Goal: Task Accomplishment & Management: Complete application form

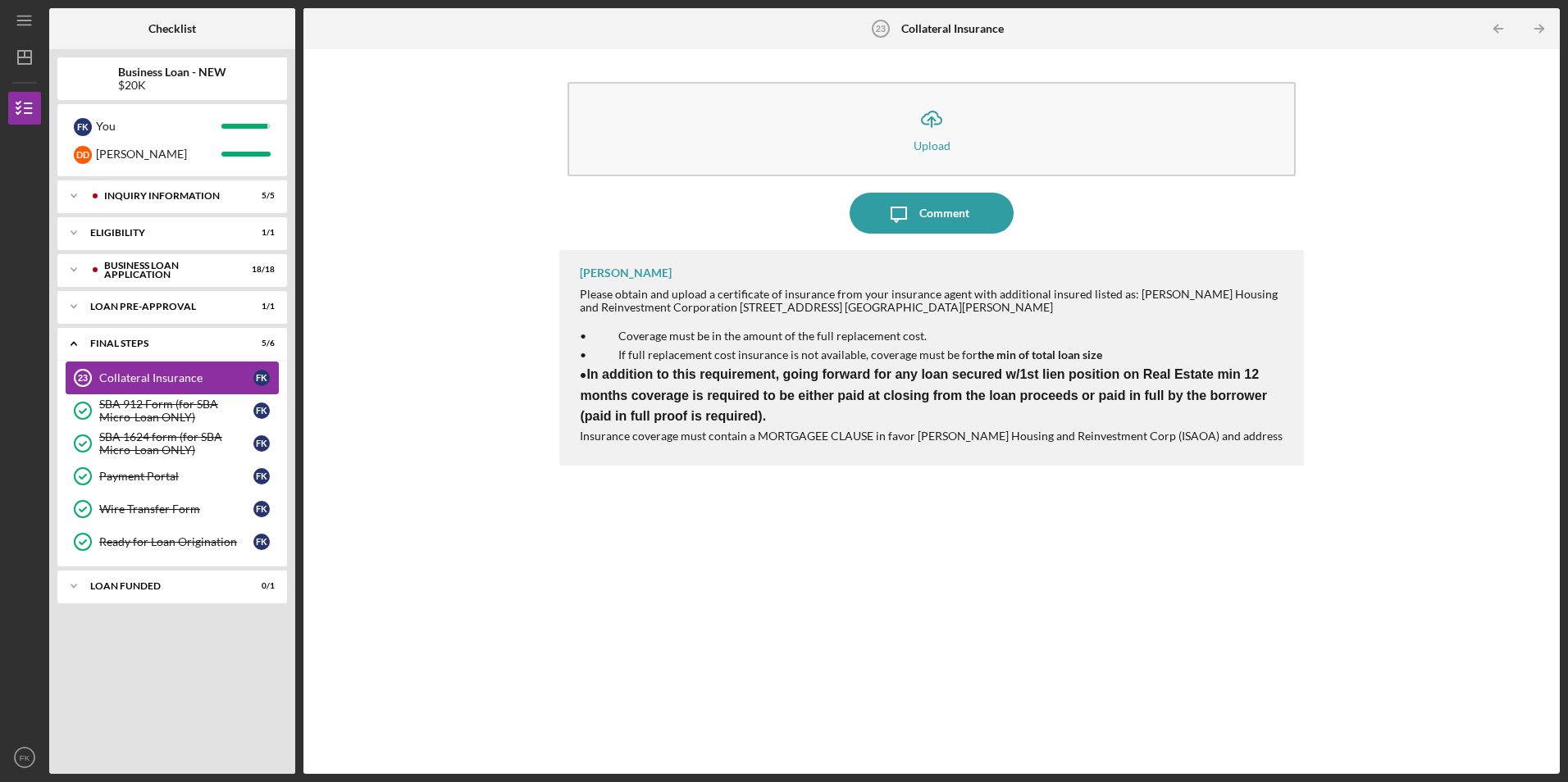
click at [167, 378] on div "Collateral Insurance" at bounding box center [176, 378] width 154 height 13
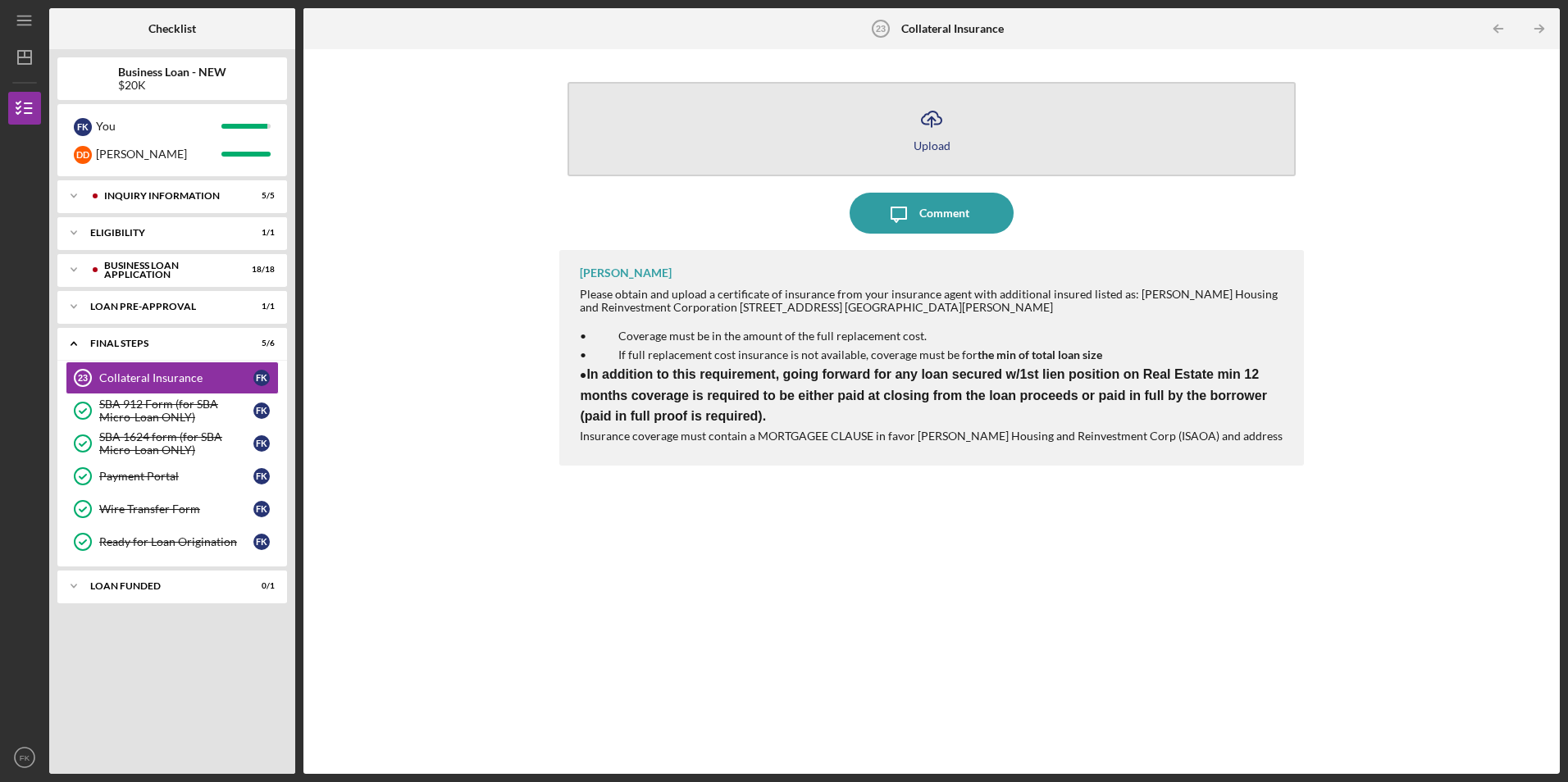
click at [943, 145] on div "Upload" at bounding box center [932, 146] width 37 height 12
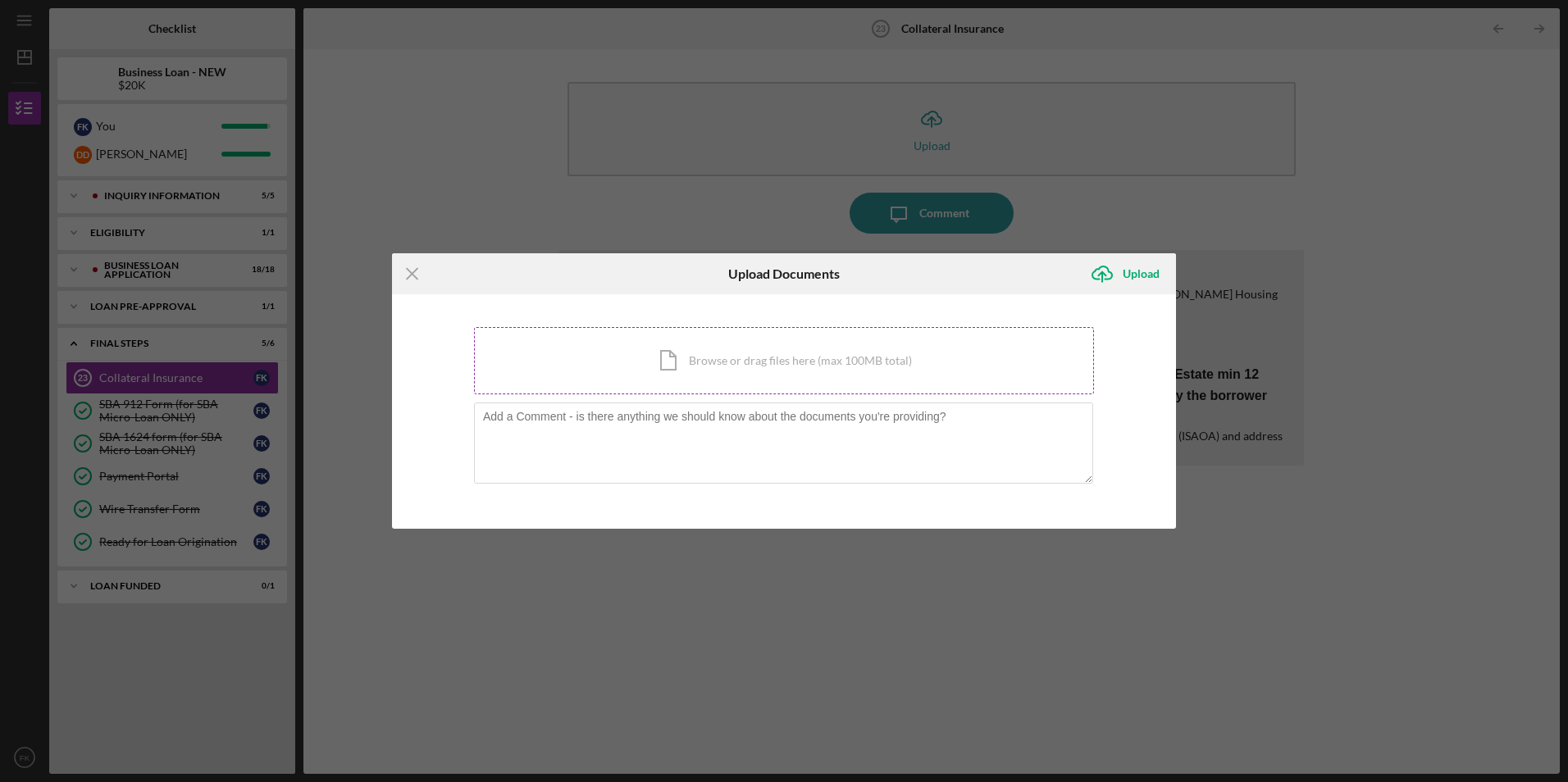
click at [719, 373] on div "Icon/Document Browse or drag files here (max 100MB total) Tap to choose files o…" at bounding box center [784, 360] width 620 height 67
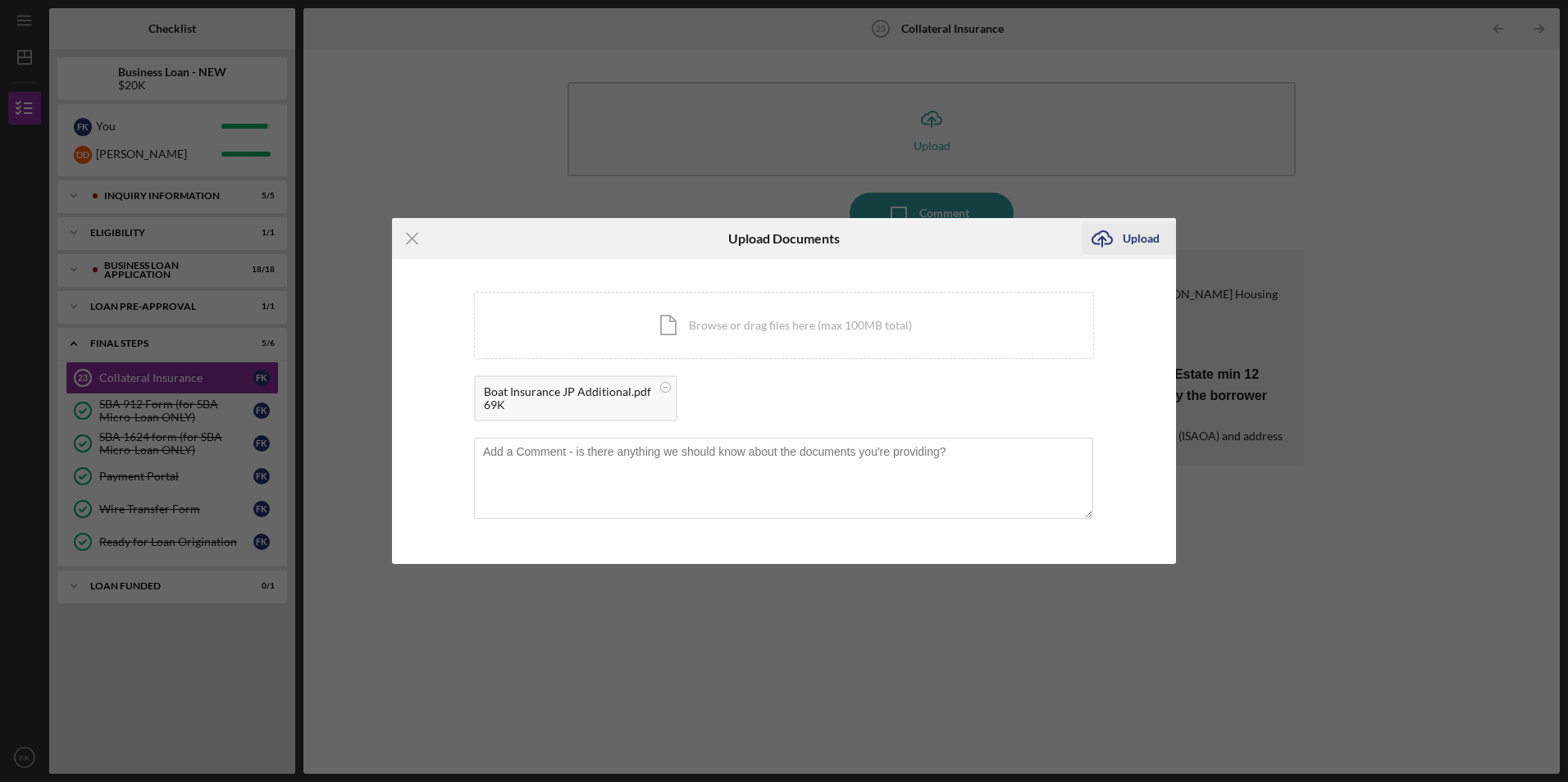
click at [1128, 233] on div "Upload" at bounding box center [1140, 239] width 37 height 33
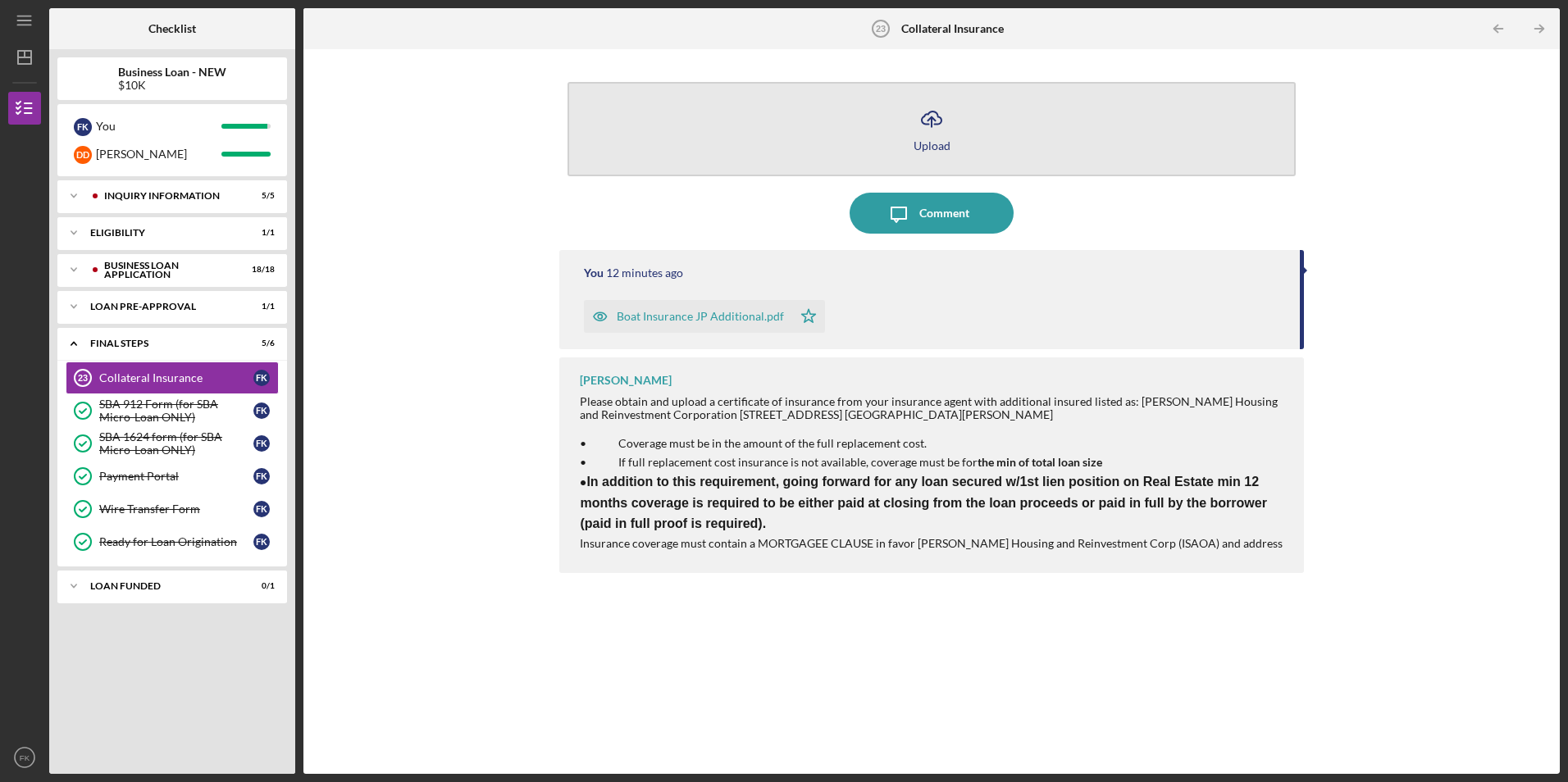
click at [928, 134] on icon "Icon/Upload" at bounding box center [932, 118] width 41 height 41
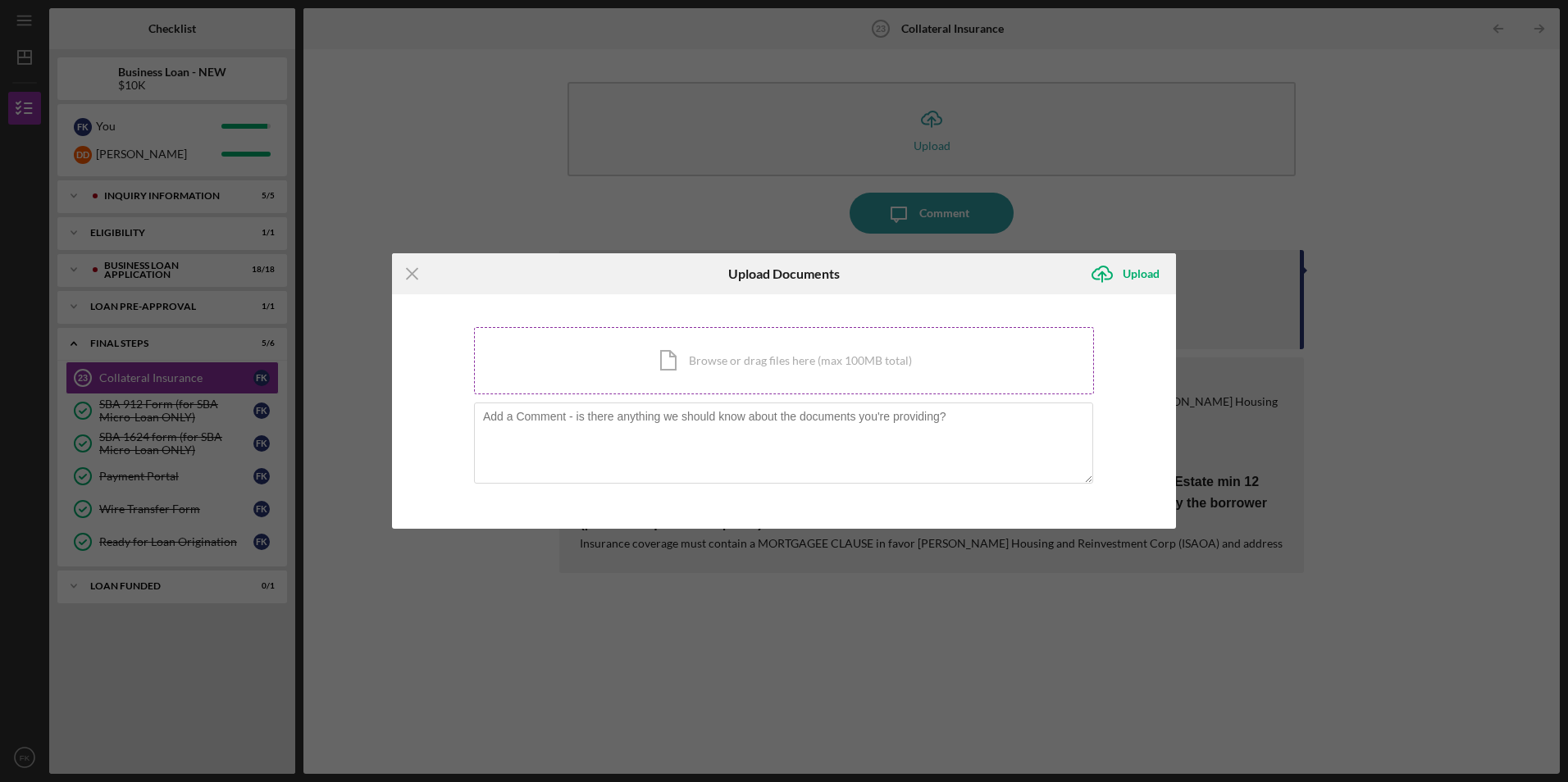
click at [723, 378] on div "Icon/Document Browse or drag files here (max 100MB total) Tap to choose files o…" at bounding box center [784, 360] width 620 height 67
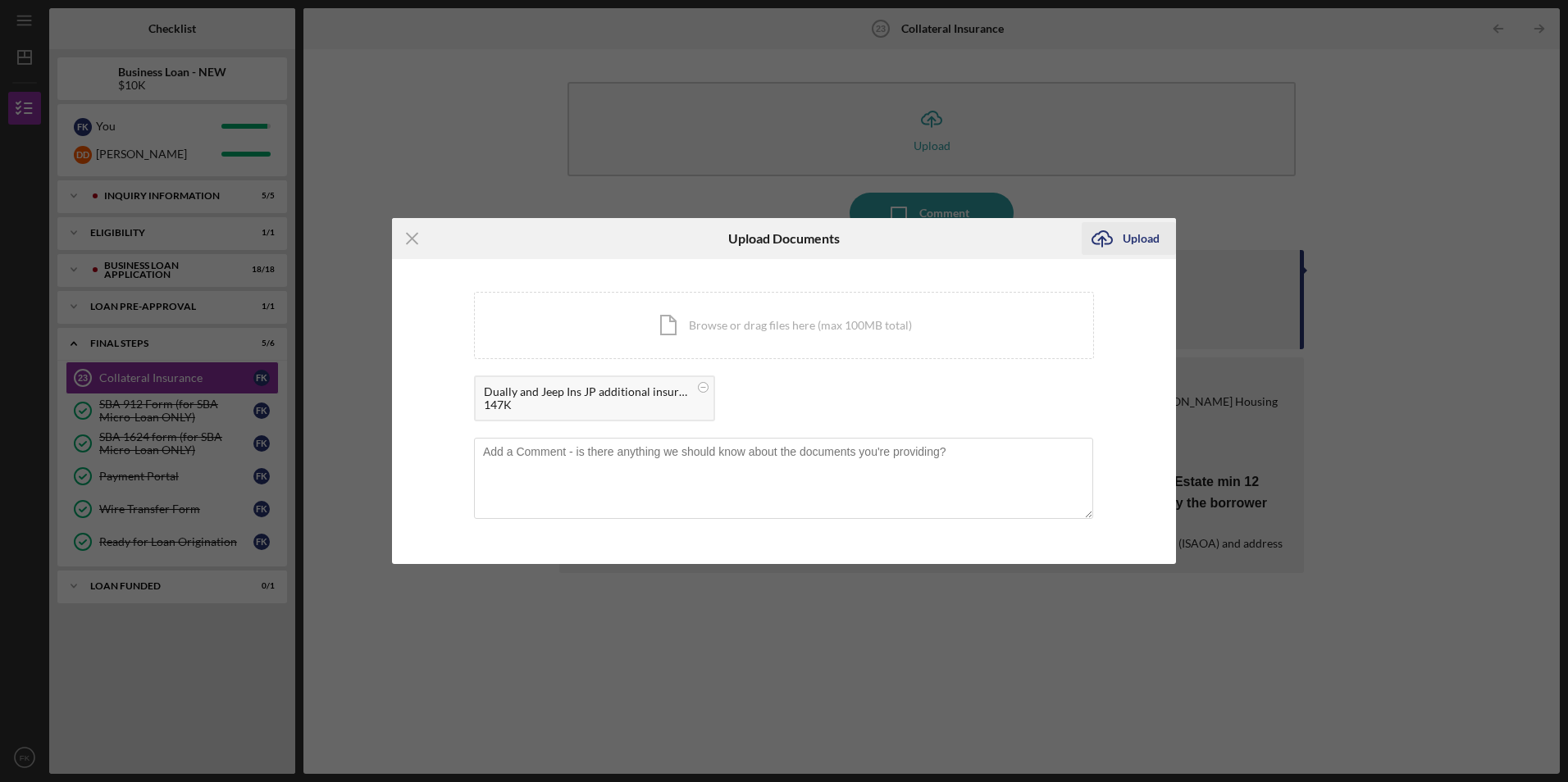
click at [1124, 232] on div "Upload" at bounding box center [1140, 239] width 37 height 33
